Goal: Information Seeking & Learning: Learn about a topic

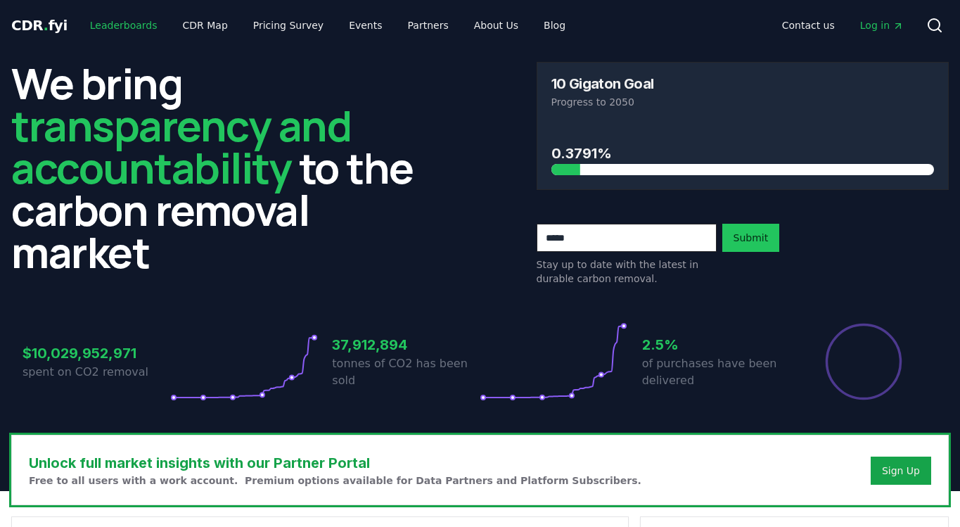
click at [129, 27] on link "Leaderboards" at bounding box center [124, 25] width 90 height 25
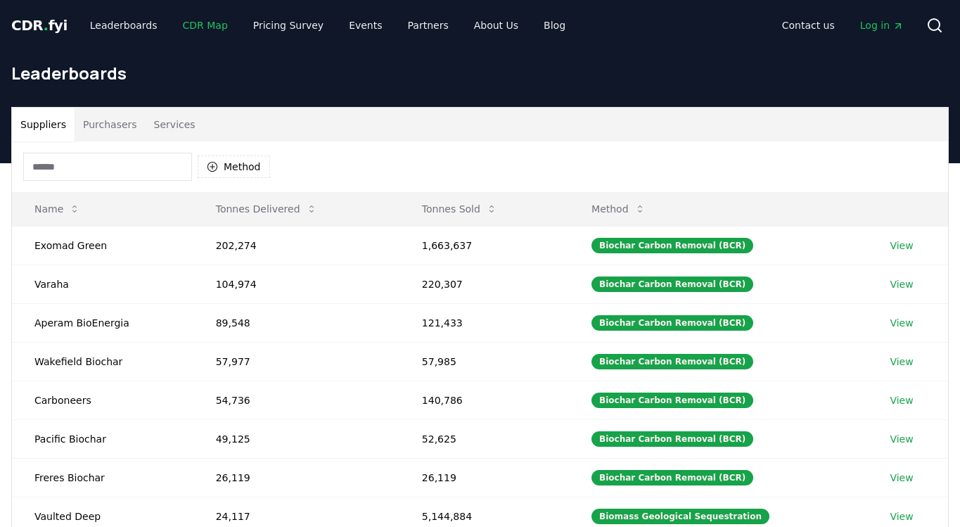
click at [189, 26] on link "CDR Map" at bounding box center [206, 25] width 68 height 25
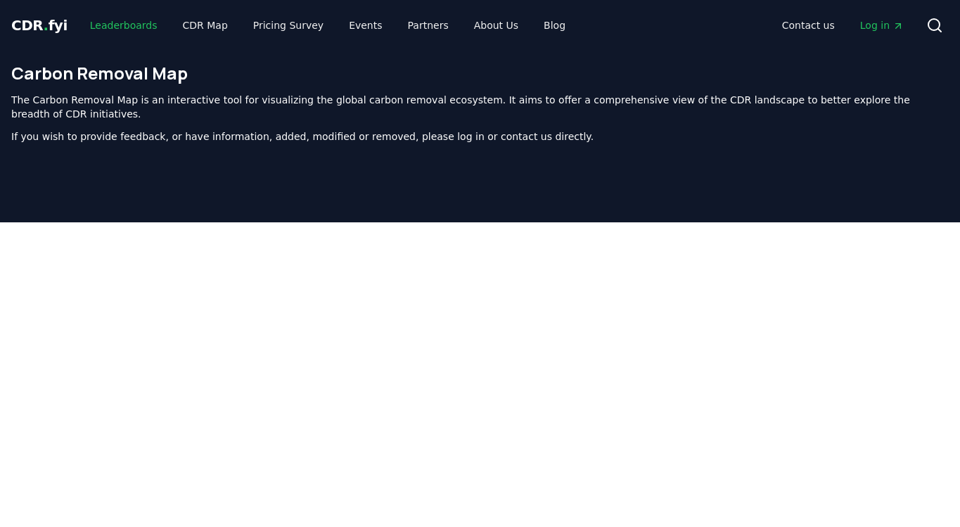
click at [132, 25] on link "Leaderboards" at bounding box center [124, 25] width 90 height 25
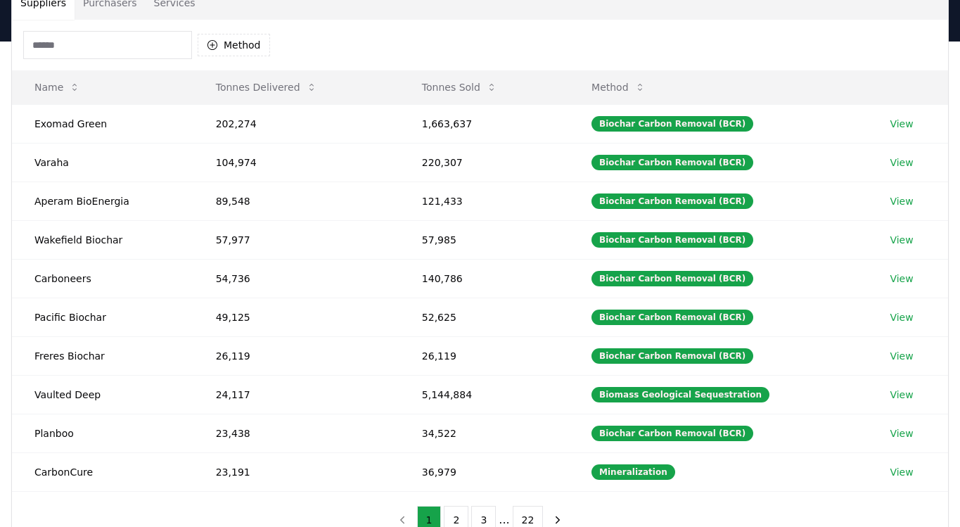
scroll to position [141, 0]
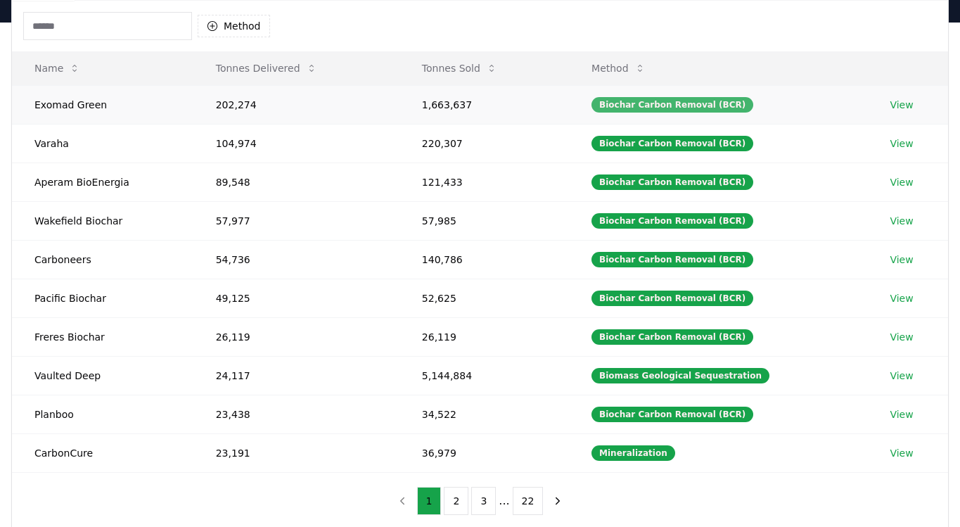
click at [721, 98] on div "Biochar Carbon Removal (BCR)" at bounding box center [673, 104] width 162 height 15
click at [644, 66] on button "Method" at bounding box center [618, 68] width 77 height 28
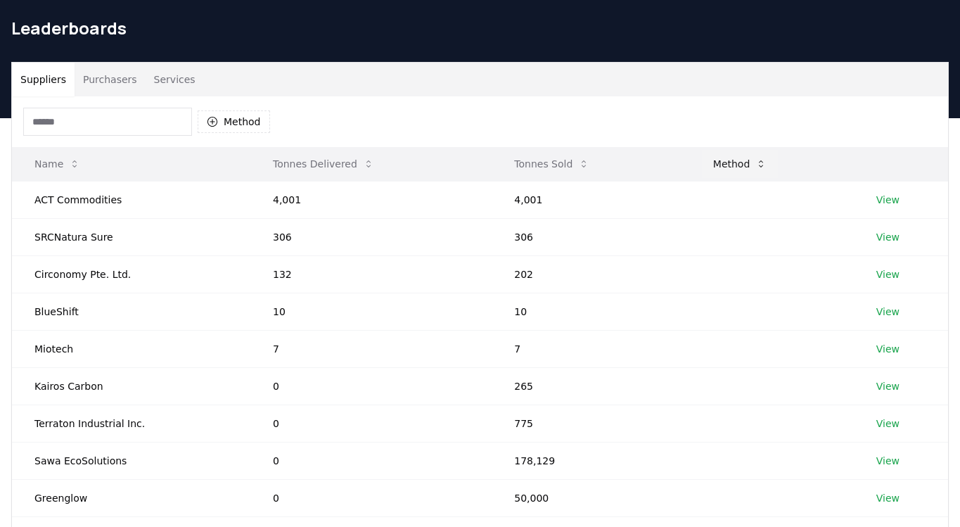
scroll to position [70, 0]
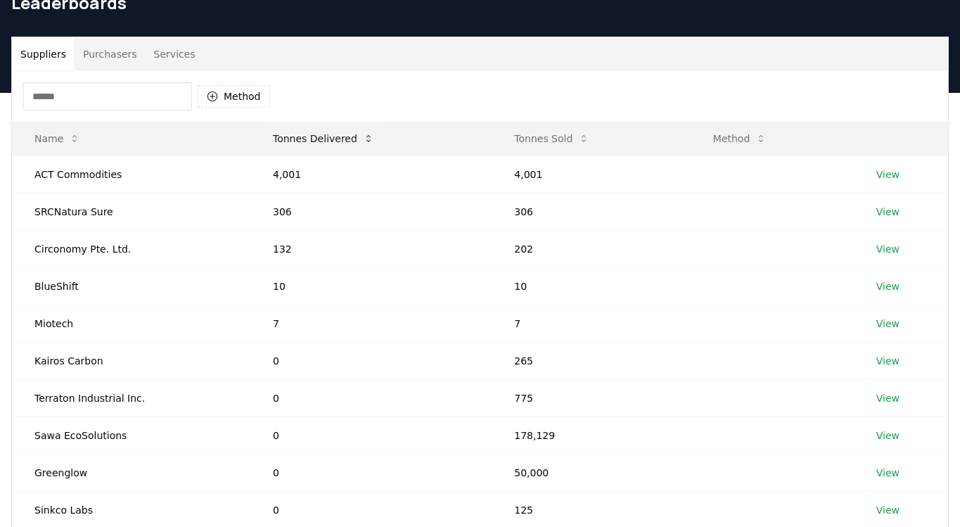
click at [302, 130] on button "Tonnes Delivered" at bounding box center [324, 139] width 124 height 28
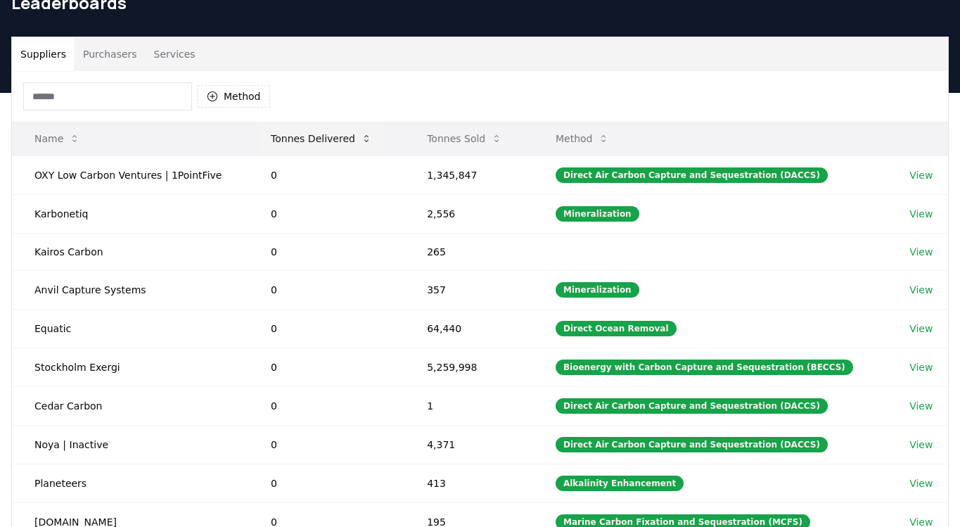
click at [314, 138] on button "Tonnes Delivered" at bounding box center [322, 139] width 124 height 28
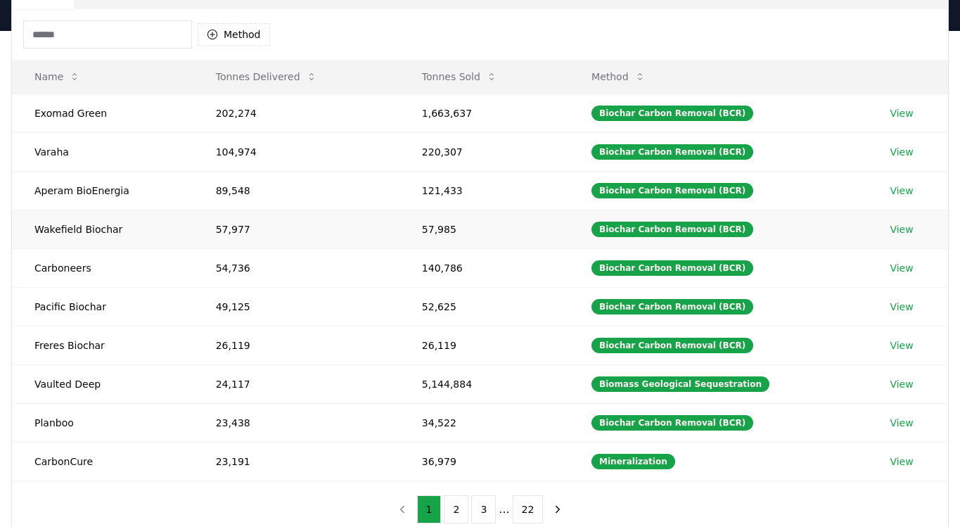
scroll to position [141, 0]
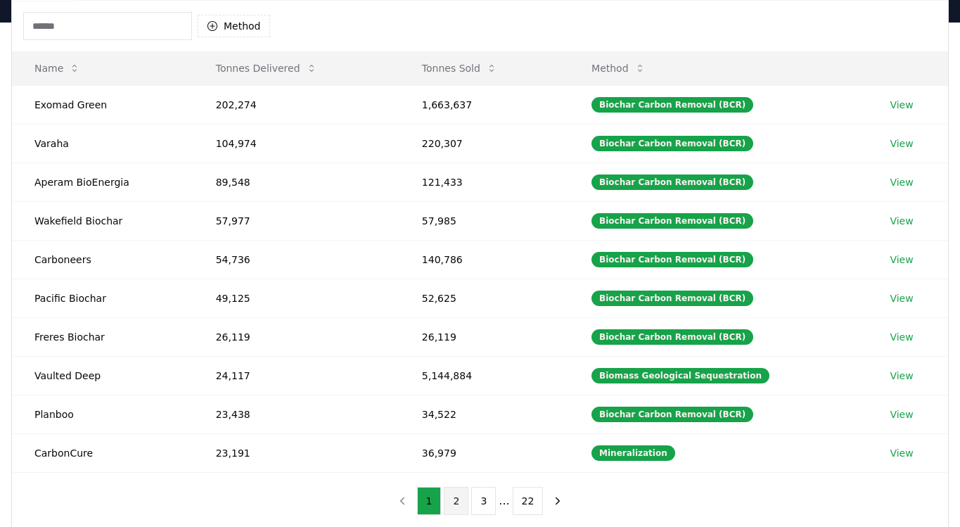
click at [460, 507] on button "2" at bounding box center [456, 501] width 25 height 28
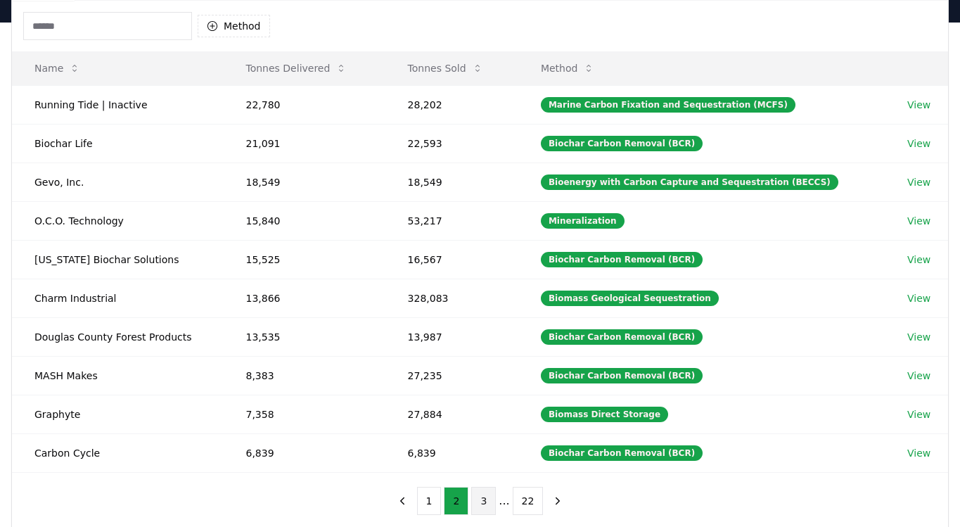
click at [487, 494] on button "3" at bounding box center [483, 501] width 25 height 28
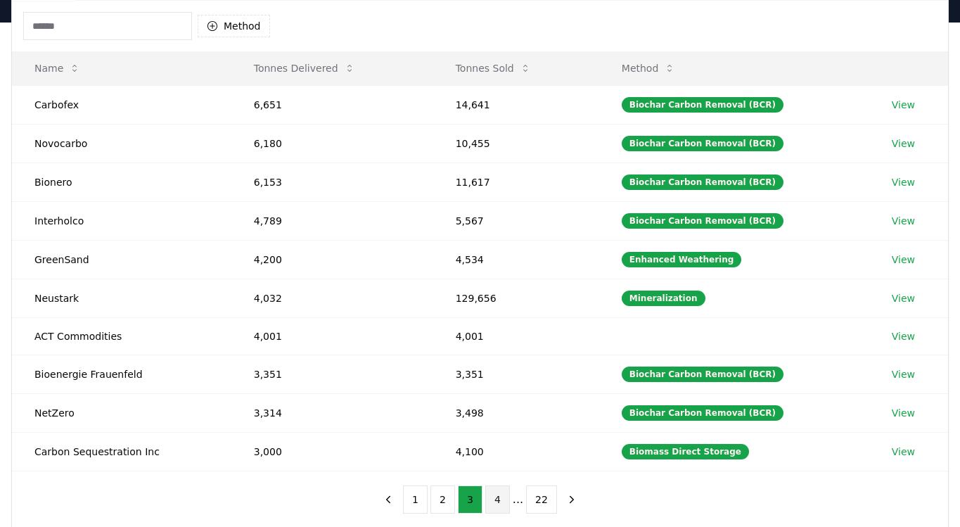
click at [501, 489] on button "4" at bounding box center [497, 499] width 25 height 28
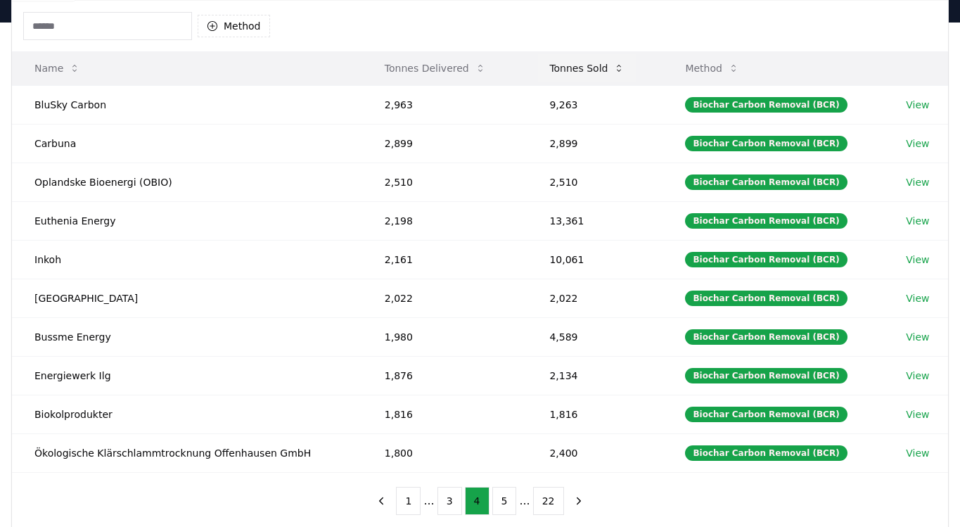
click at [562, 70] on button "Tonnes Sold" at bounding box center [587, 68] width 98 height 28
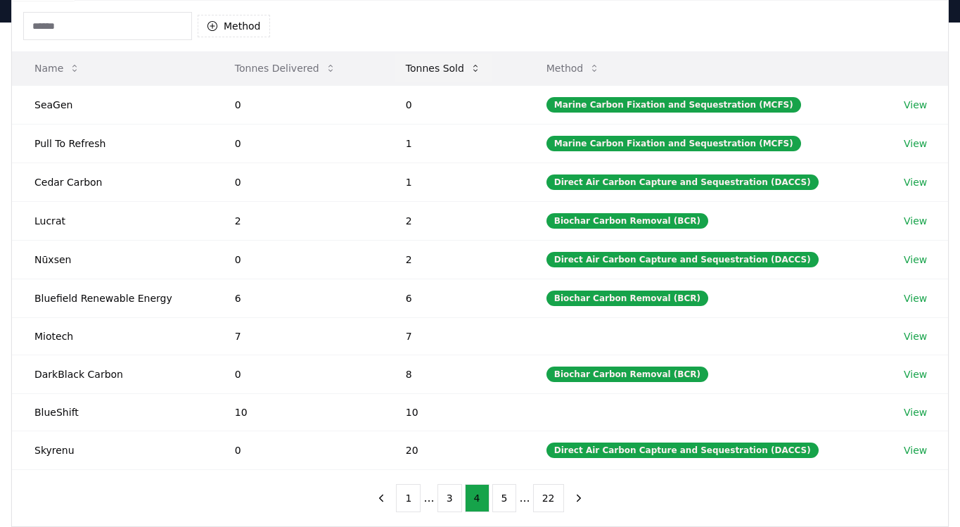
click at [434, 70] on button "Tonnes Sold" at bounding box center [444, 68] width 98 height 28
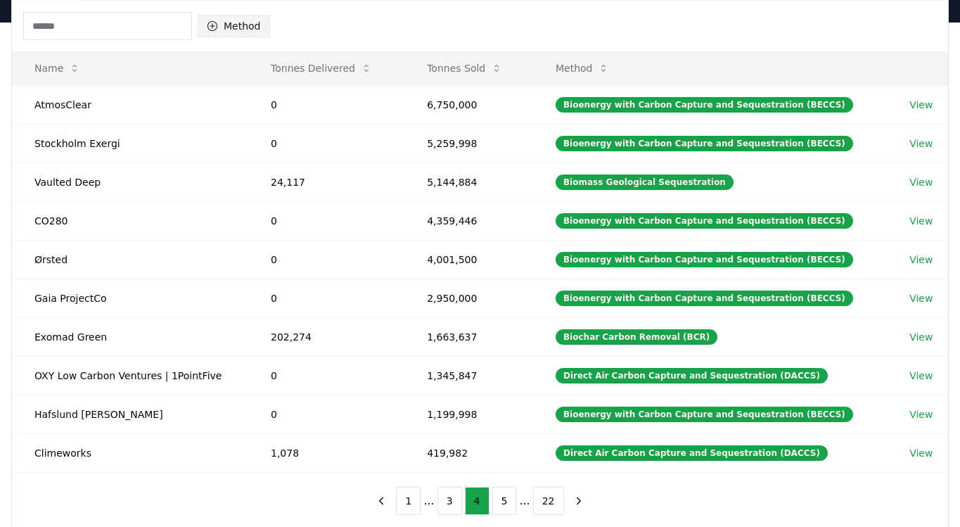
click at [240, 22] on button "Method" at bounding box center [234, 26] width 72 height 23
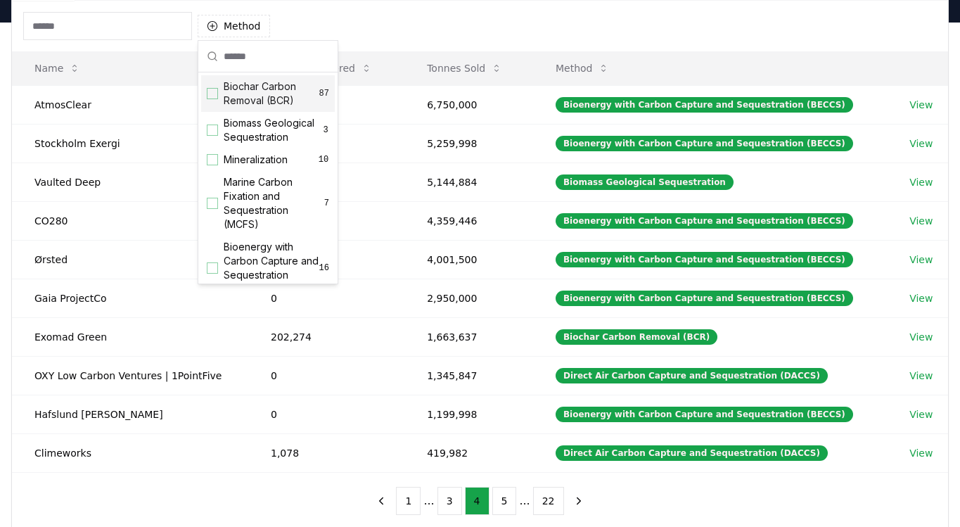
click at [323, 32] on div "Method" at bounding box center [480, 26] width 936 height 51
